Goal: Task Accomplishment & Management: Use online tool/utility

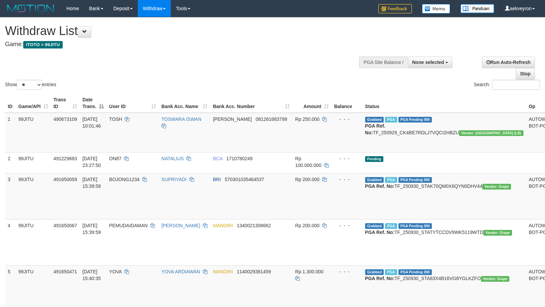
select select
select select "**"
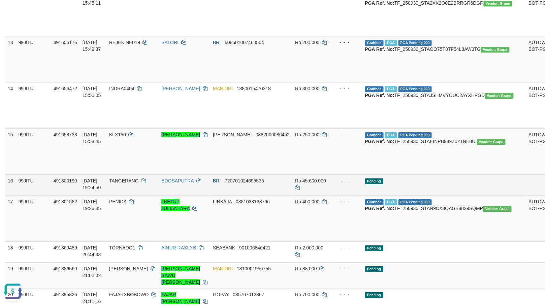
click at [422, 195] on td "Pending" at bounding box center [444, 184] width 164 height 21
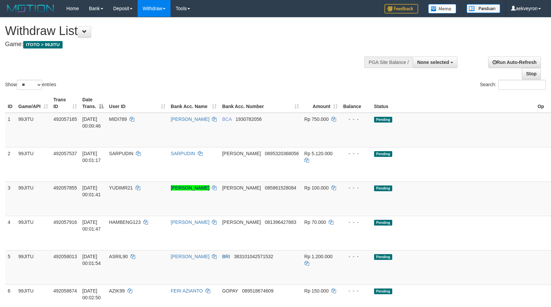
select select
select select "**"
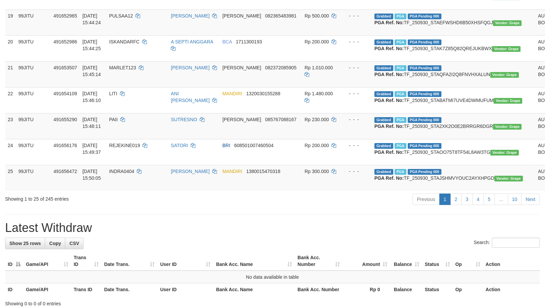
scroll to position [672, 0]
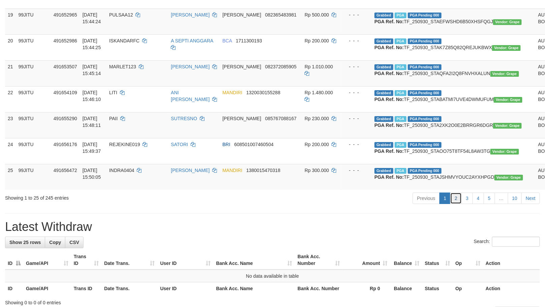
click at [457, 204] on link "2" at bounding box center [455, 198] width 11 height 11
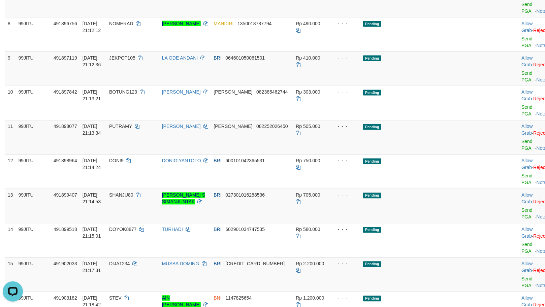
scroll to position [0, 0]
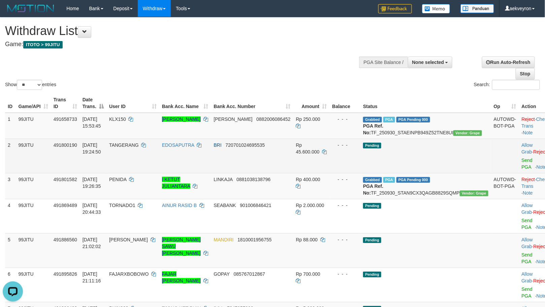
click at [429, 162] on td "Pending" at bounding box center [425, 156] width 131 height 34
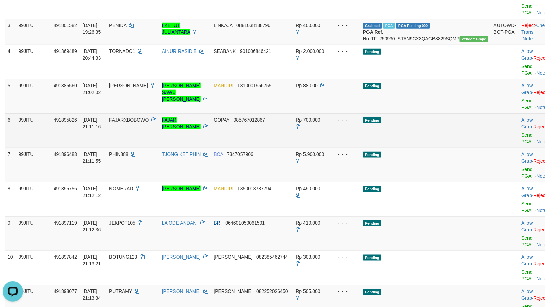
scroll to position [299, 0]
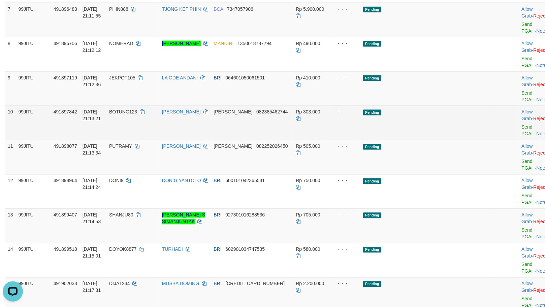
drag, startPoint x: 451, startPoint y: 136, endPoint x: 455, endPoint y: 137, distance: 4.3
click at [452, 136] on td "Pending" at bounding box center [425, 123] width 131 height 34
click at [521, 137] on link "Send PGA" at bounding box center [526, 131] width 11 height 12
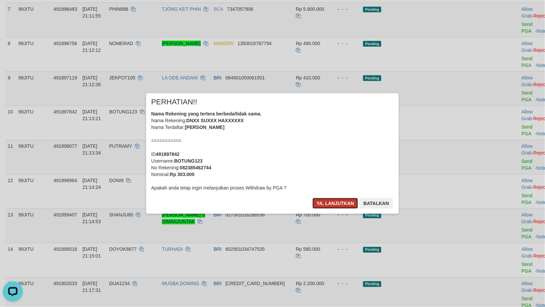
click at [340, 198] on button "Ya, lanjutkan" at bounding box center [335, 203] width 46 height 11
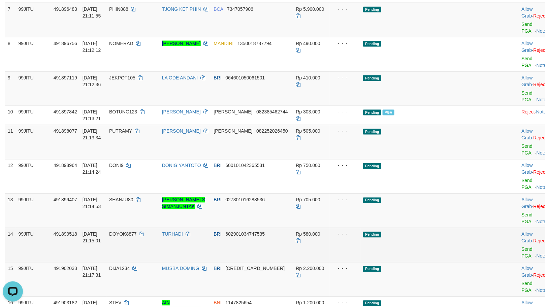
scroll to position [419, 0]
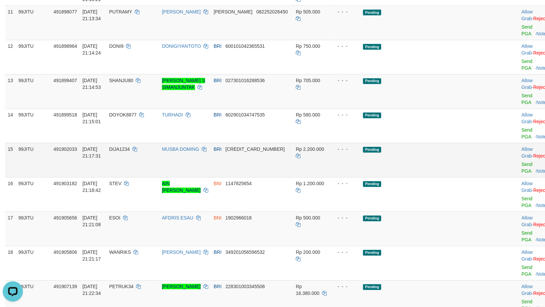
click at [211, 177] on td "MUSBA DOMING" at bounding box center [185, 160] width 52 height 34
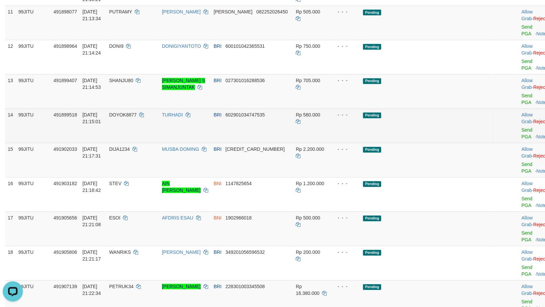
click at [437, 143] on td "Pending" at bounding box center [425, 125] width 131 height 34
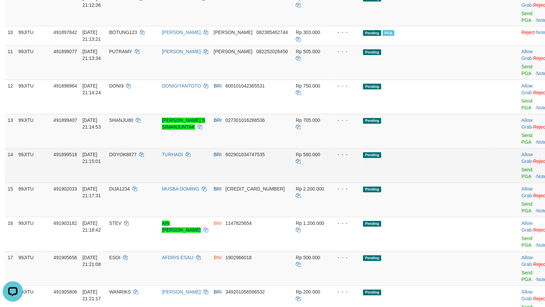
scroll to position [299, 0]
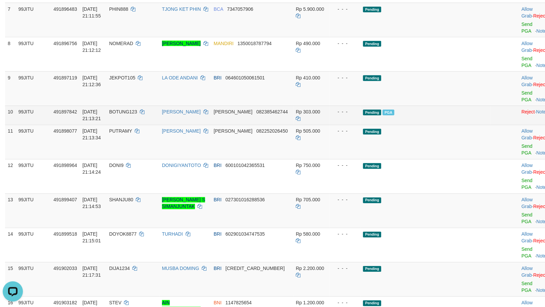
click at [442, 124] on td "Pending PGA" at bounding box center [425, 115] width 131 height 19
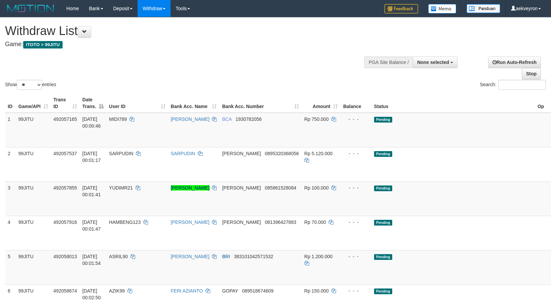
select select
select select "**"
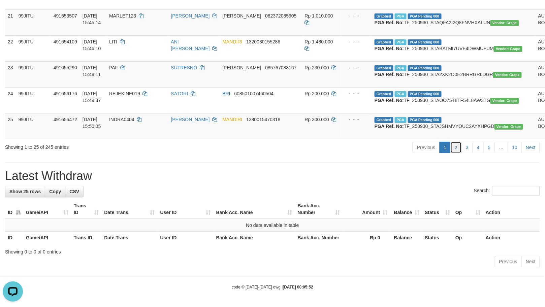
click at [453, 147] on link "2" at bounding box center [455, 147] width 11 height 11
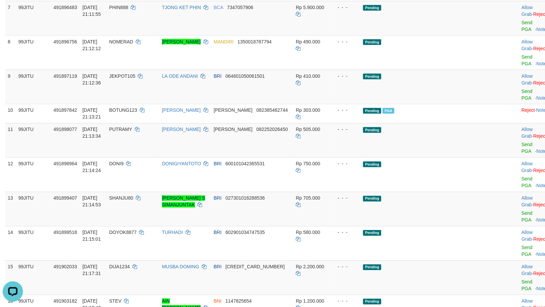
scroll to position [155, 0]
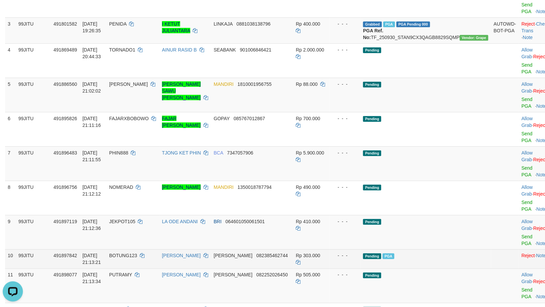
click at [137, 258] on span "BOTUNG123" at bounding box center [123, 255] width 28 height 5
copy td "BOTUNG123"
click at [137, 258] on span "BOTUNG123" at bounding box center [123, 255] width 28 height 5
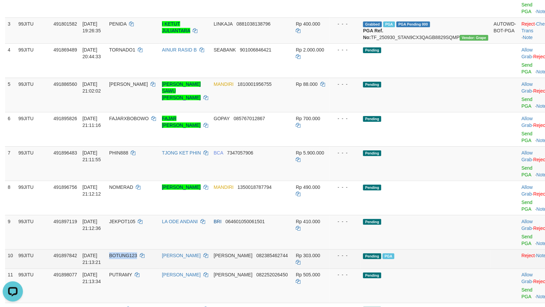
click at [137, 258] on span "BOTUNG123" at bounding box center [123, 255] width 28 height 5
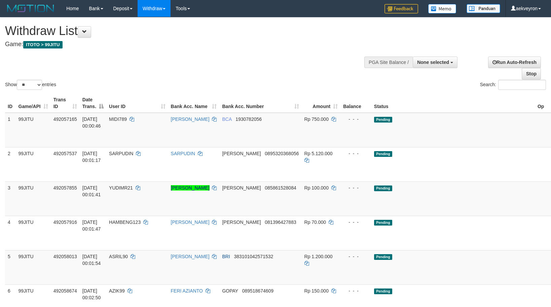
select select
select select "**"
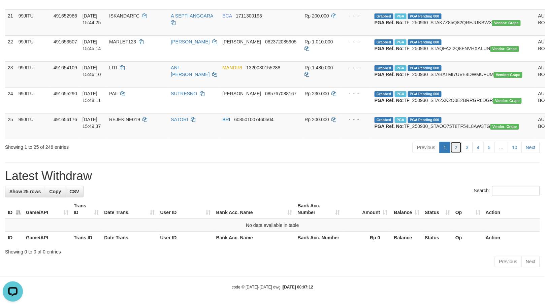
click at [456, 143] on link "2" at bounding box center [455, 147] width 11 height 11
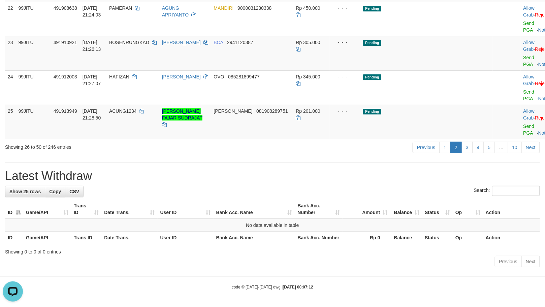
scroll to position [305, 0]
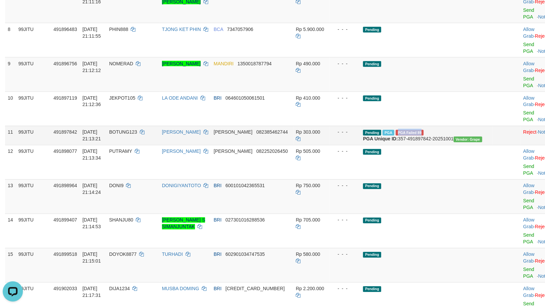
copy span "PGA Failed 89"
drag, startPoint x: 441, startPoint y: 154, endPoint x: 411, endPoint y: 155, distance: 30.3
click at [411, 145] on td "Pending PGA PGA Failed 89 {"status":"89","error_message":"Service offline (23:5…" at bounding box center [426, 135] width 132 height 19
click at [211, 145] on td "[PERSON_NAME]" at bounding box center [185, 135] width 52 height 19
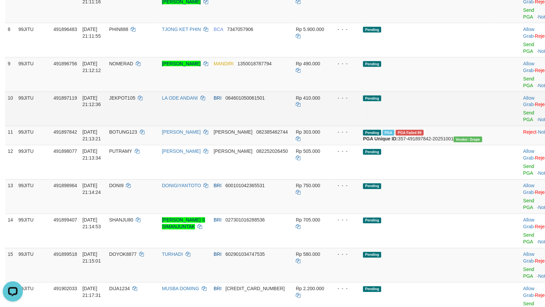
click at [265, 126] on td "BRI 064601050061501" at bounding box center [252, 109] width 82 height 34
click at [350, 126] on td "- - -" at bounding box center [344, 109] width 31 height 34
click at [411, 126] on td "Pending" at bounding box center [426, 109] width 132 height 34
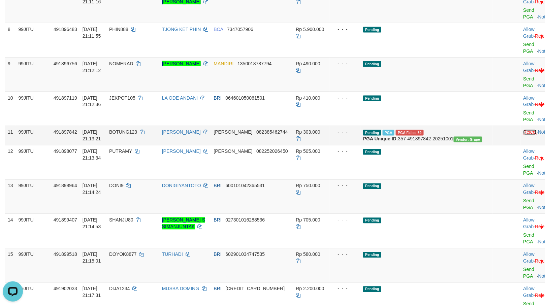
click at [523, 135] on link "Reject" at bounding box center [529, 132] width 13 height 5
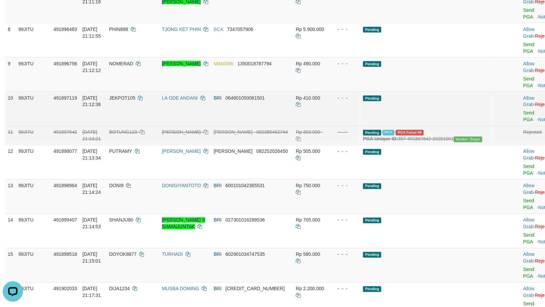
click at [435, 126] on td "Pending" at bounding box center [426, 109] width 132 height 34
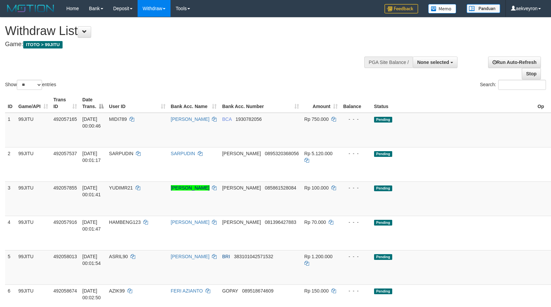
select select
select select "**"
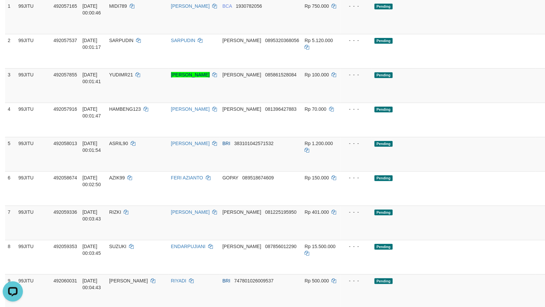
scroll to position [11, 0]
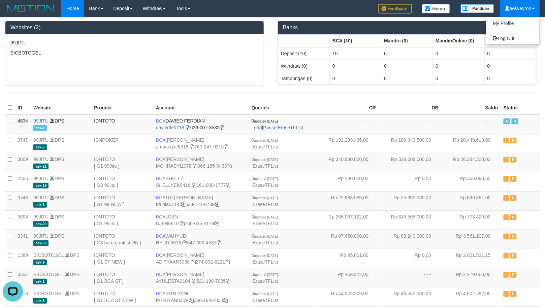
click at [518, 34] on ul "My Profile Log Out" at bounding box center [513, 31] width 54 height 28
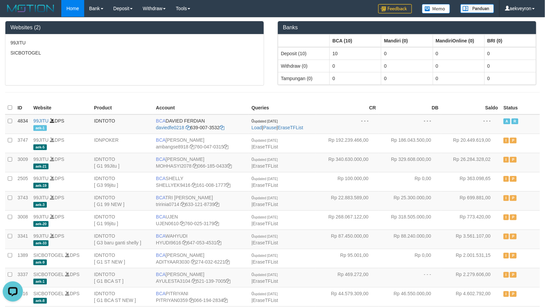
click at [516, 38] on th "BRI (0)" at bounding box center [509, 40] width 51 height 13
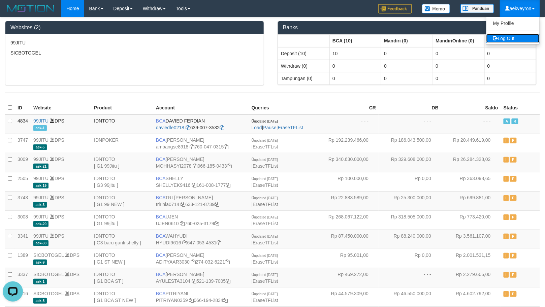
click at [510, 37] on link "Log Out" at bounding box center [512, 38] width 53 height 9
